Goal: Check status: Check status

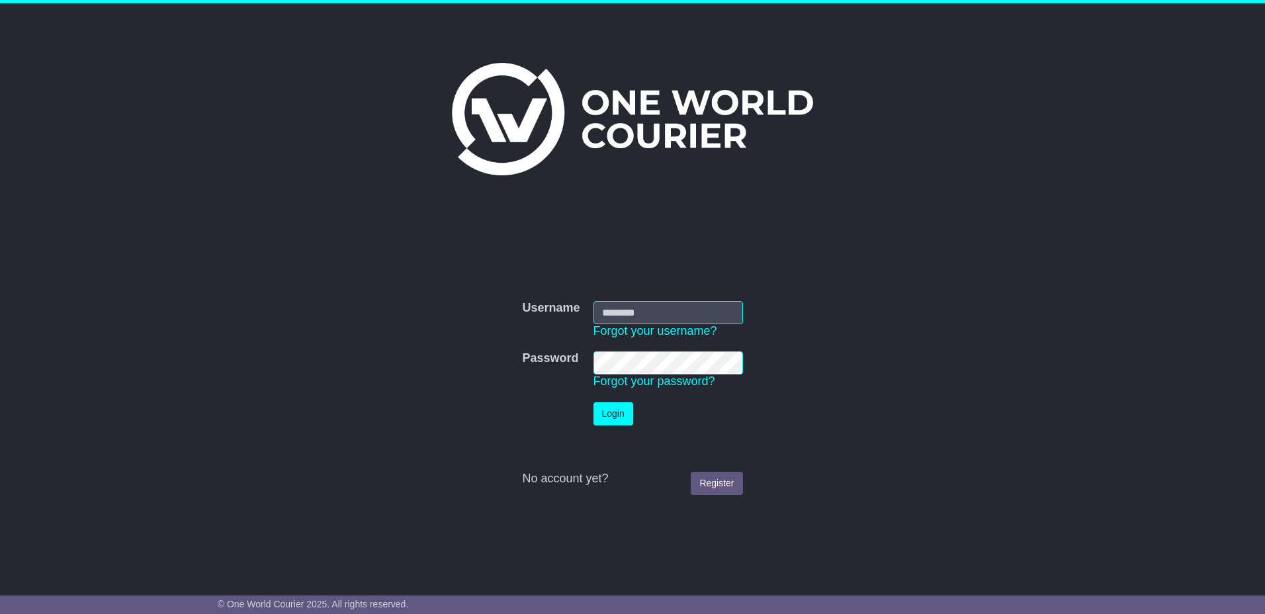
type input "*********"
click at [622, 422] on button "Login" at bounding box center [613, 413] width 40 height 23
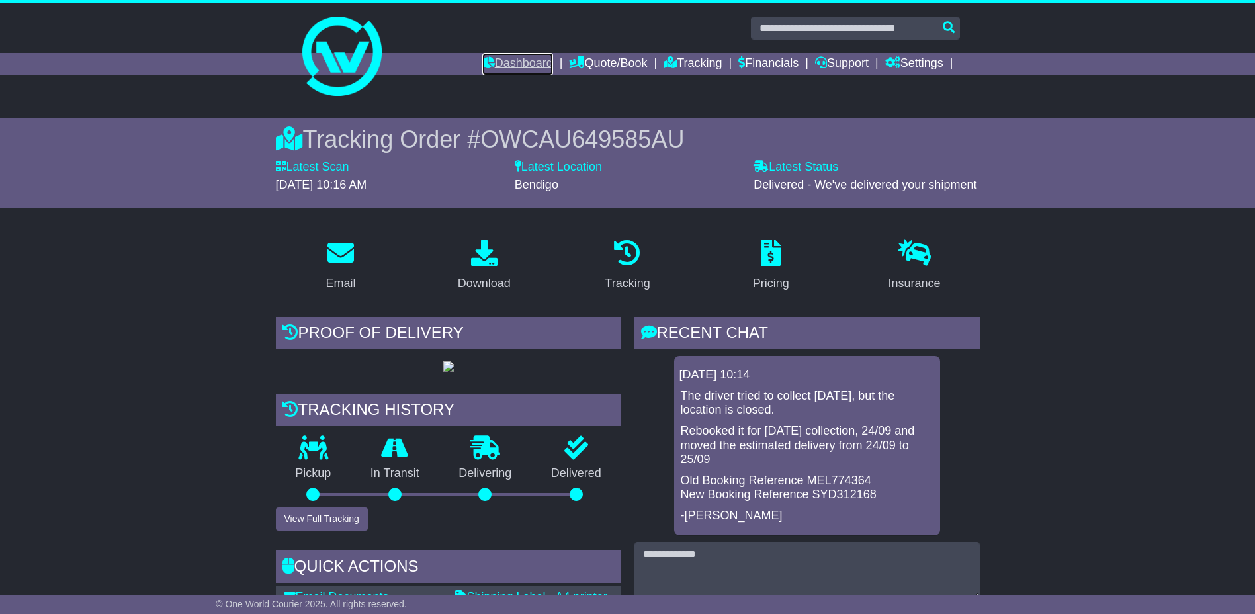
click at [517, 57] on link "Dashboard" at bounding box center [517, 64] width 71 height 22
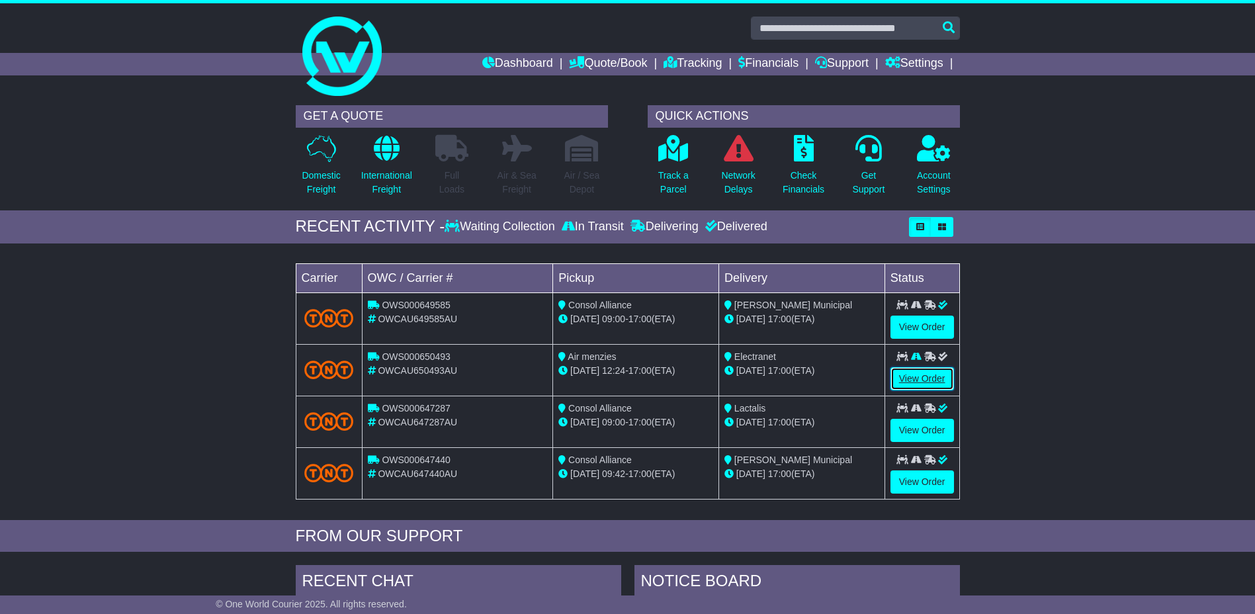
click at [931, 381] on link "View Order" at bounding box center [922, 378] width 64 height 23
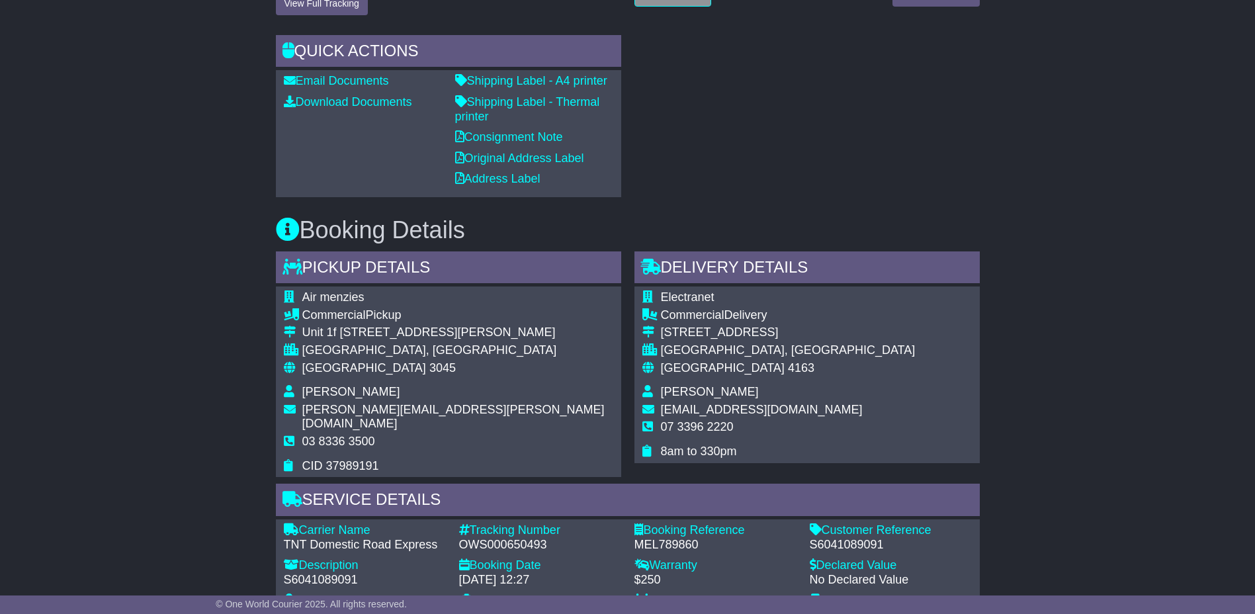
scroll to position [132, 0]
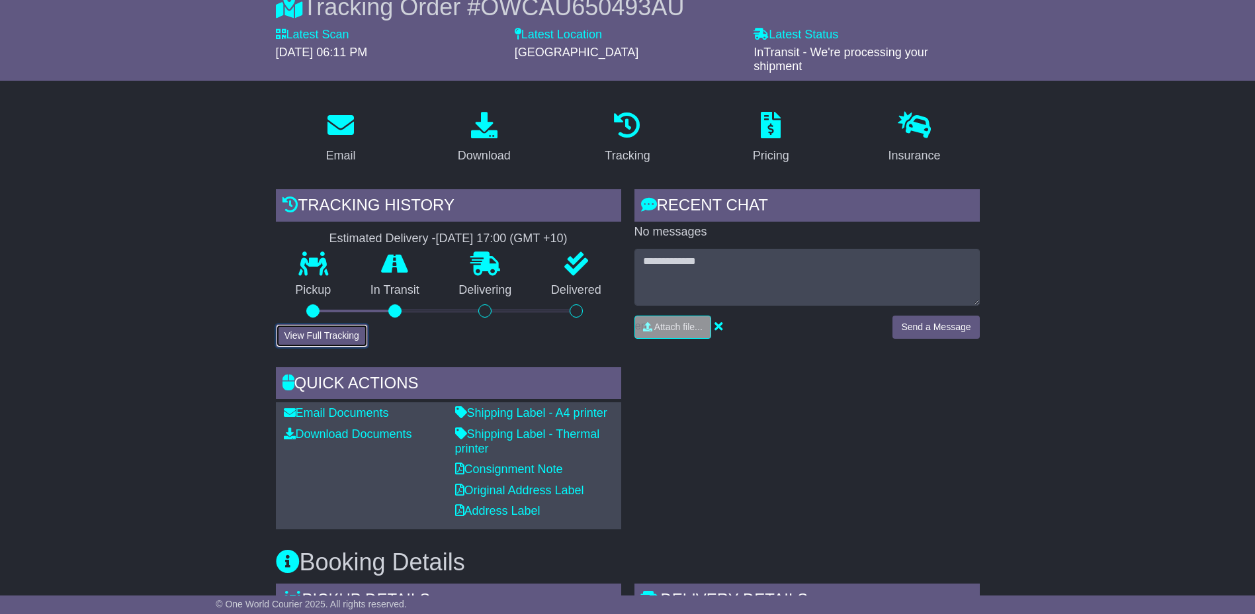
click at [333, 337] on button "View Full Tracking" at bounding box center [322, 335] width 92 height 23
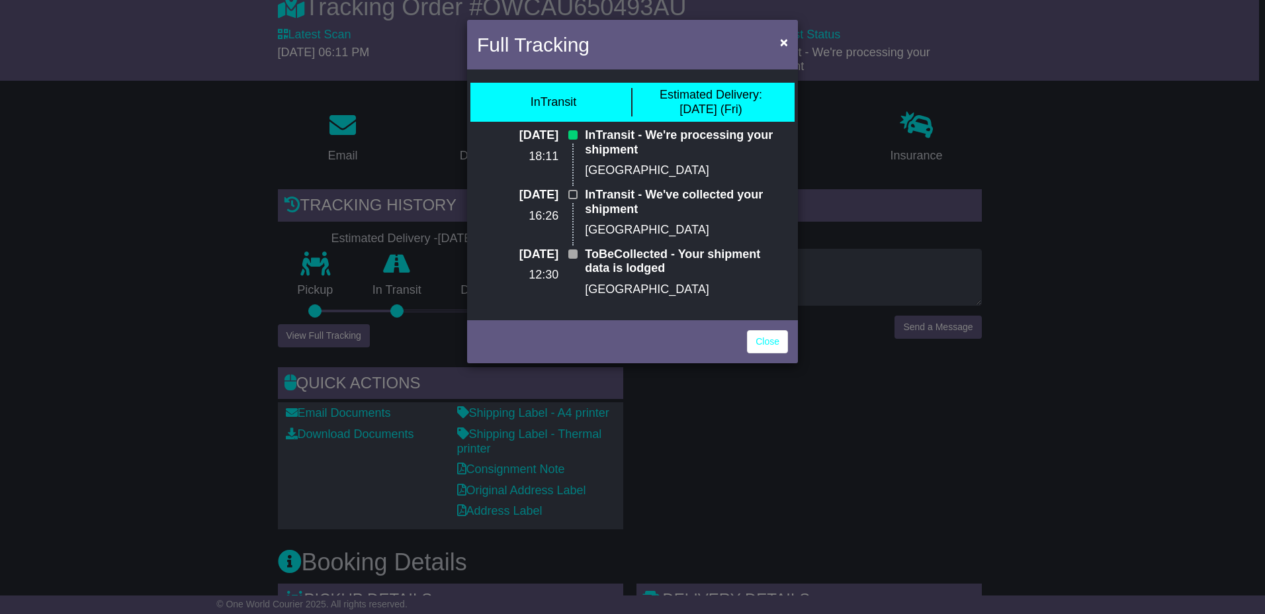
click at [202, 277] on div "Full Tracking × InTransit Estimated Delivery: 26 Sep (Fri) 24 Sep 2025 18:11 In…" at bounding box center [632, 307] width 1265 height 614
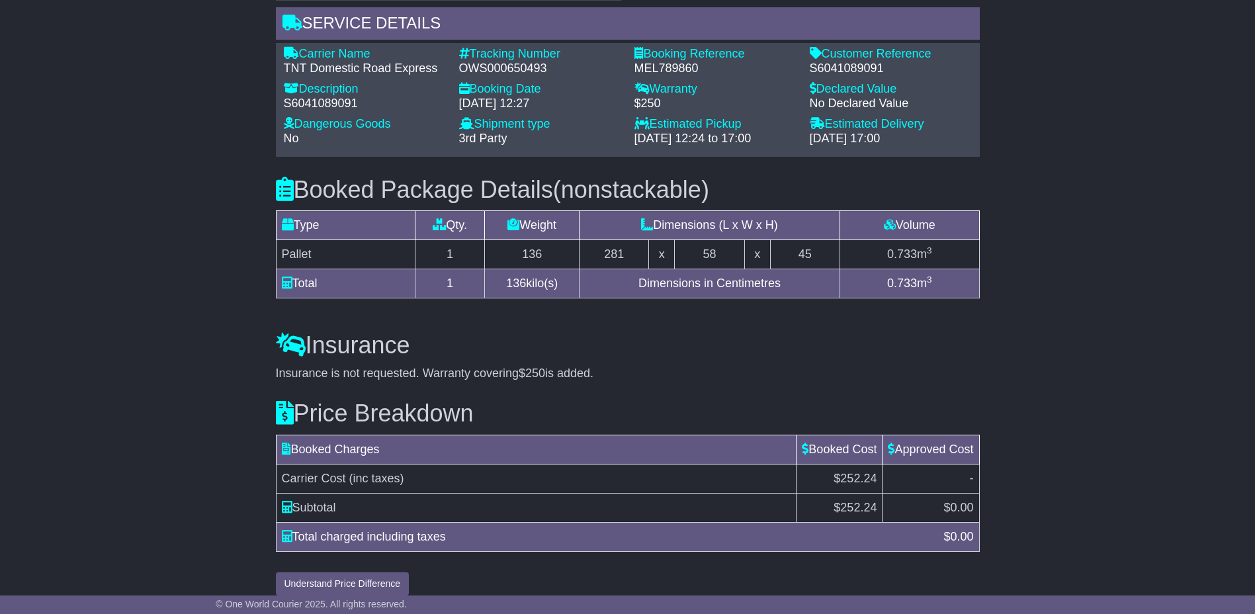
scroll to position [157, 0]
